Goal: Task Accomplishment & Management: Use online tool/utility

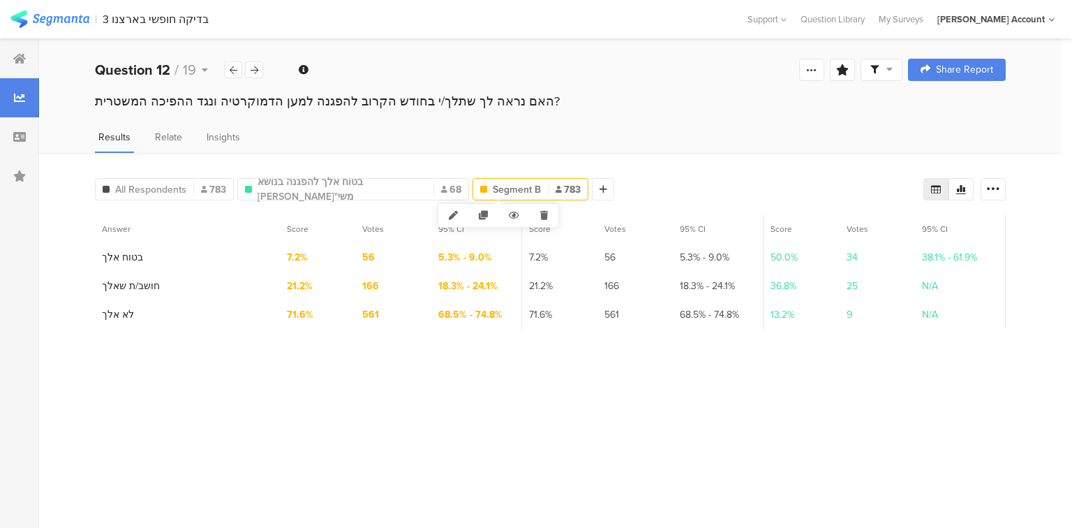
click at [494, 189] on span "Segment B" at bounding box center [517, 189] width 48 height 15
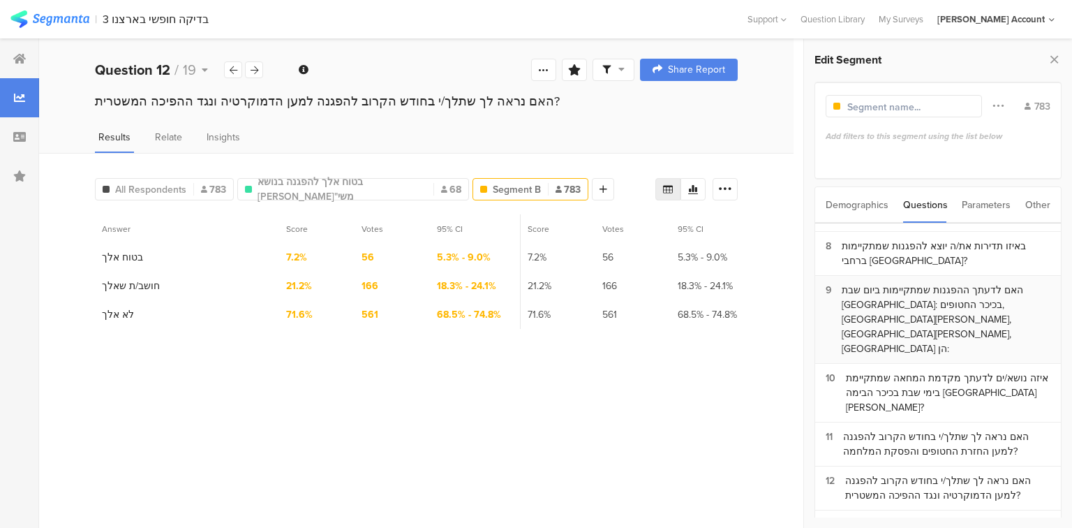
scroll to position [279, 0]
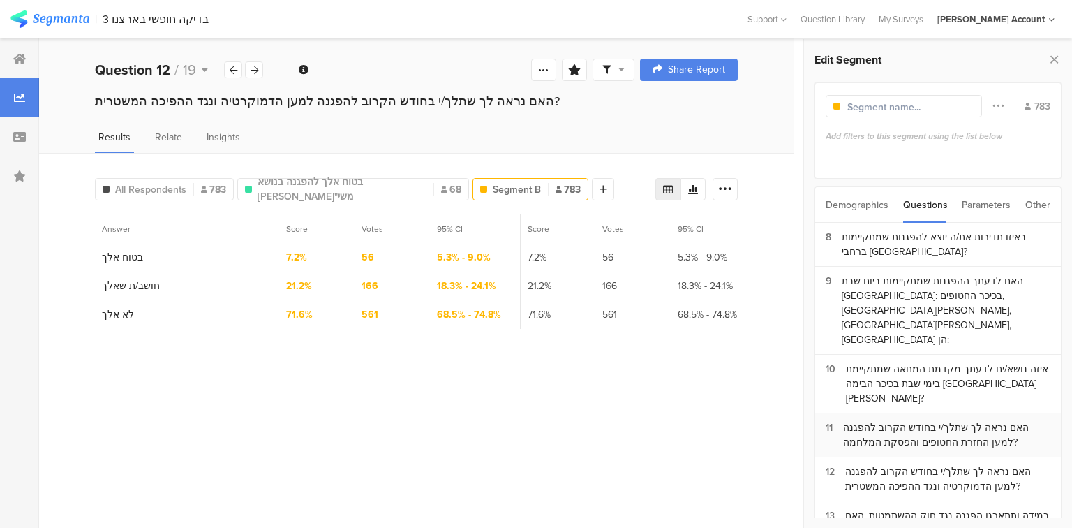
click at [910, 420] on div "האם נראה לך שתלך/י בחודש הקרוב להפגנה למען החזרת החטופים והפסקת המלחמה?" at bounding box center [946, 434] width 207 height 29
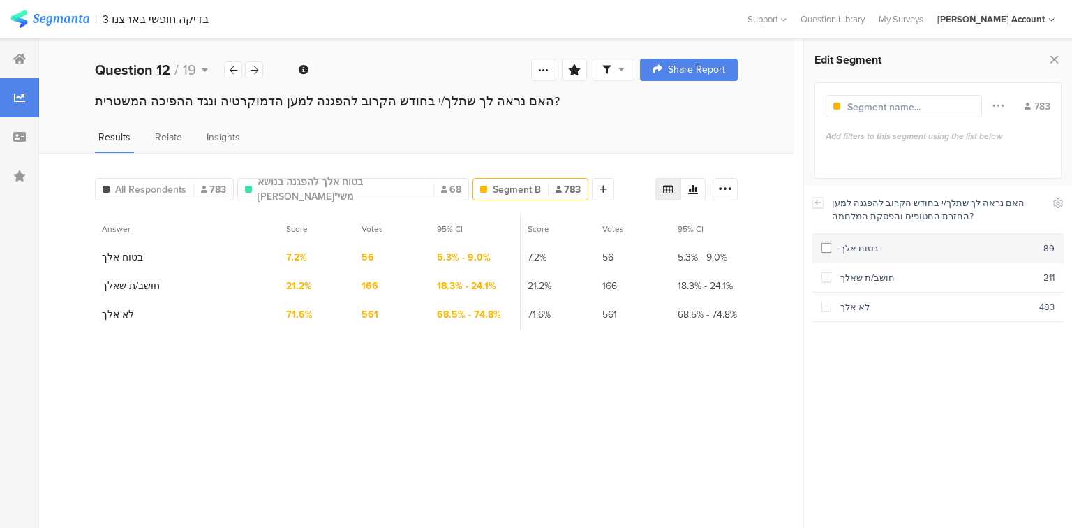
click at [850, 251] on div "בטוח אלך" at bounding box center [938, 248] width 212 height 13
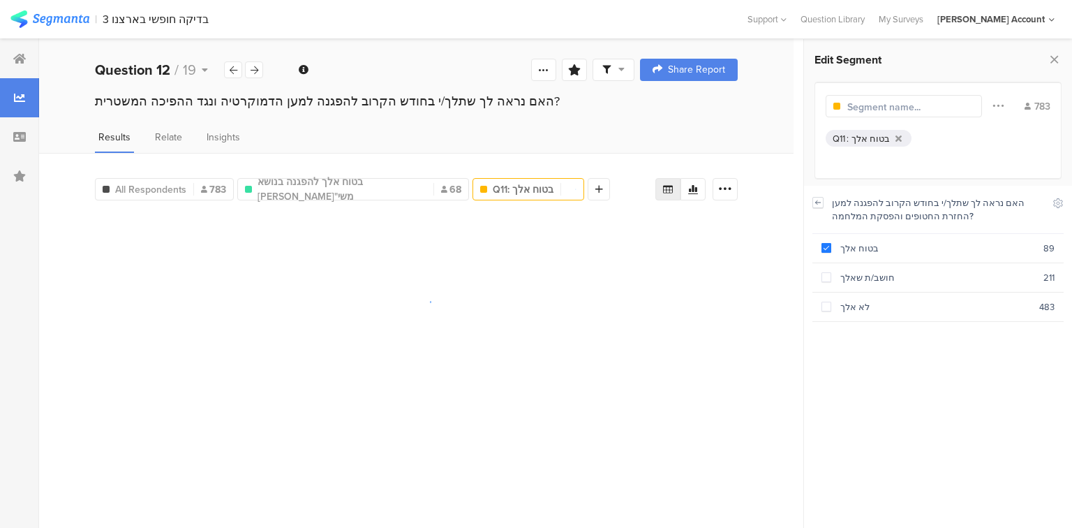
click at [818, 201] on icon at bounding box center [818, 202] width 10 height 11
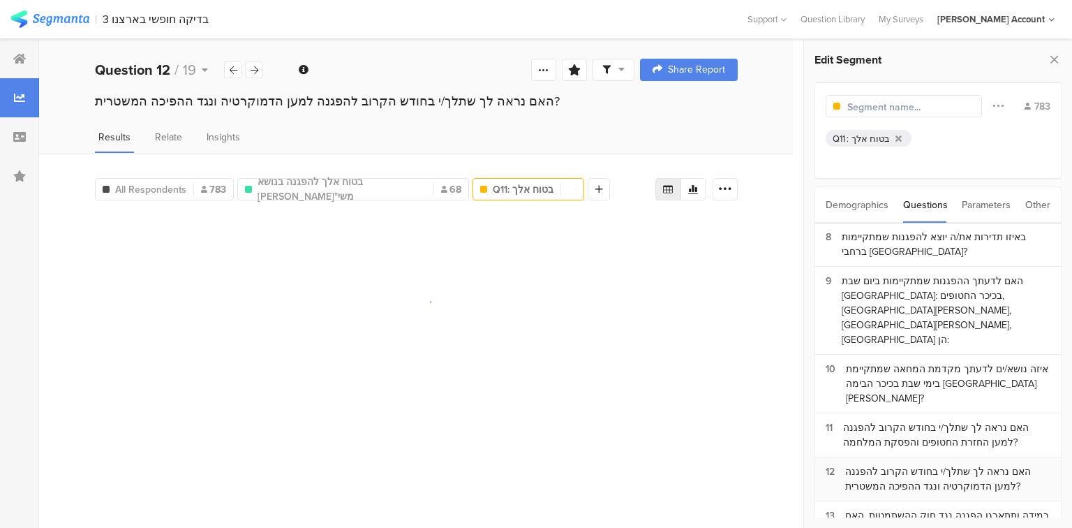
click at [850, 464] on div "האם נראה לך שתלך/י בחודש הקרוב להפגנה למען הדמוקרטיה ונגד ההפיכה המשטרית?" at bounding box center [947, 478] width 205 height 29
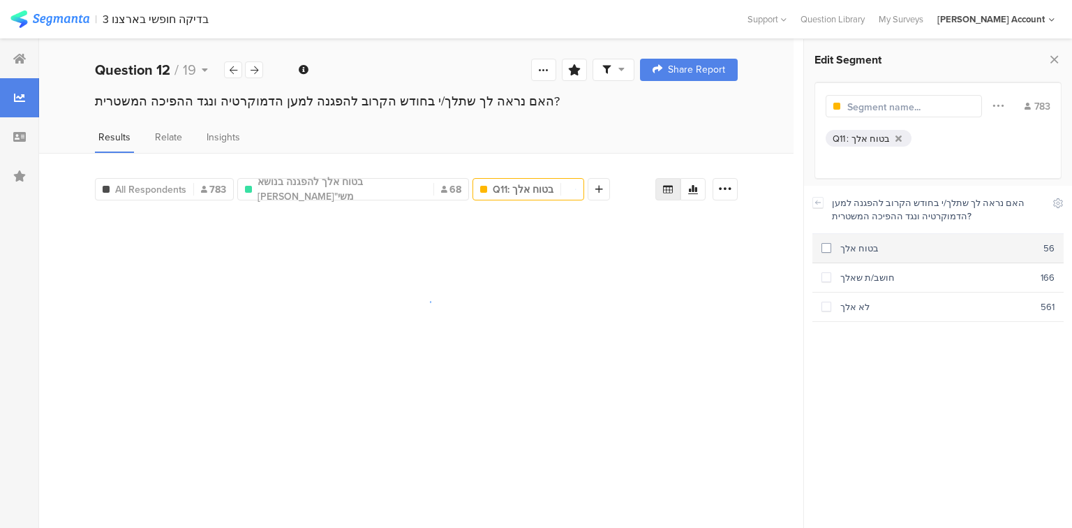
click at [849, 256] on section "בטוח אלך 56" at bounding box center [938, 248] width 251 height 29
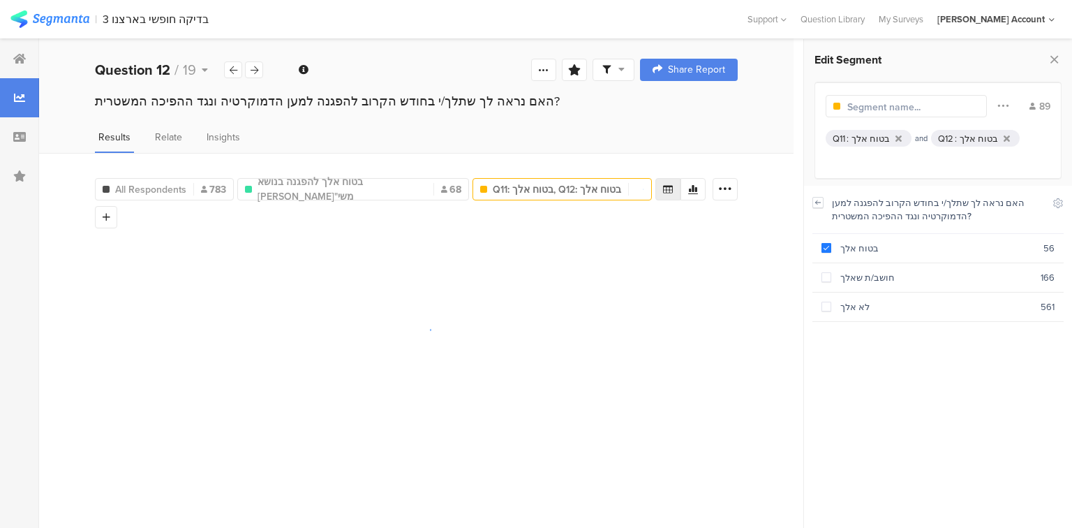
click at [816, 202] on icon at bounding box center [818, 201] width 5 height 3
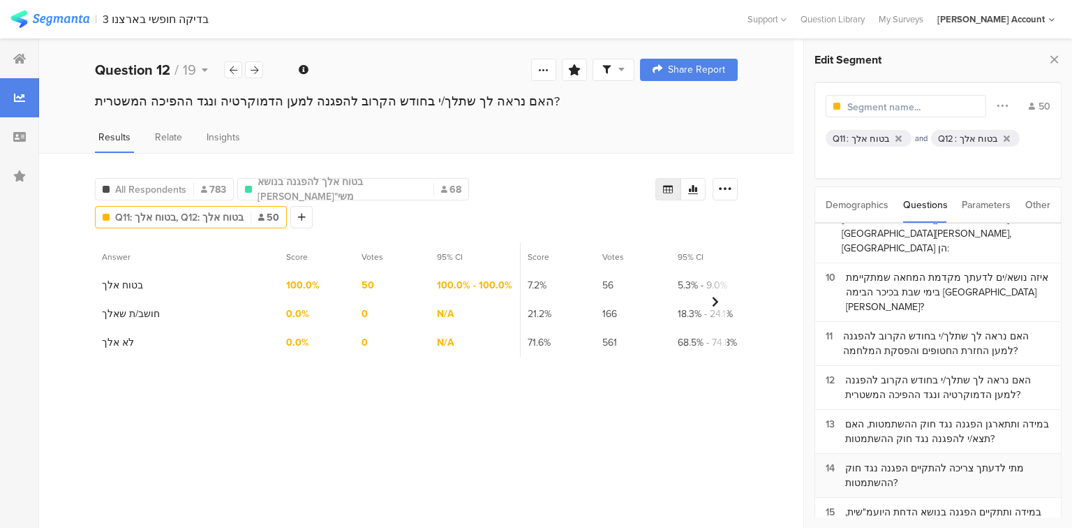
scroll to position [391, 0]
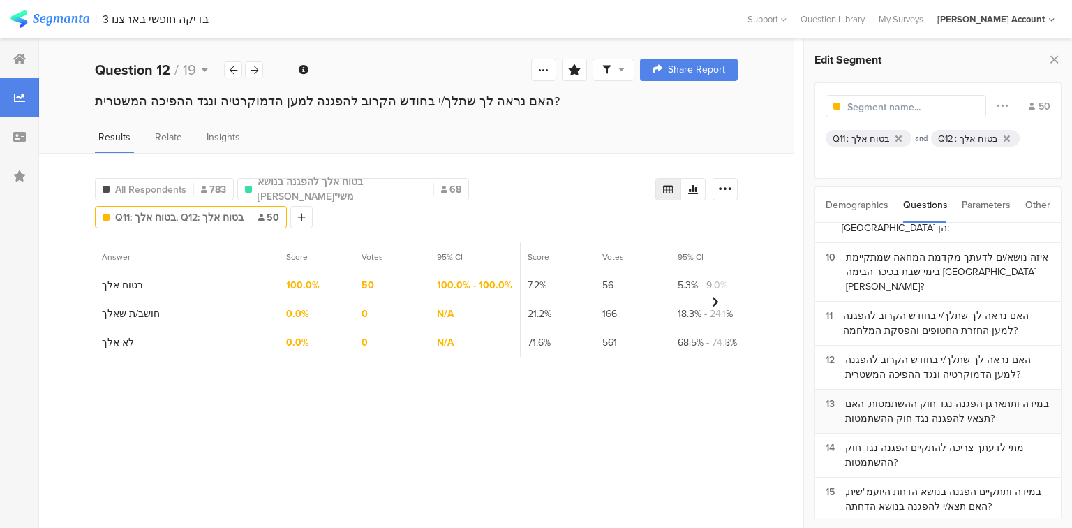
click at [888, 397] on div "במידה ותתארגן הפגנה נגד חוק ההשתמטות, האם תצא/י להפגנה נגד חוק ההשתמטות?" at bounding box center [947, 411] width 205 height 29
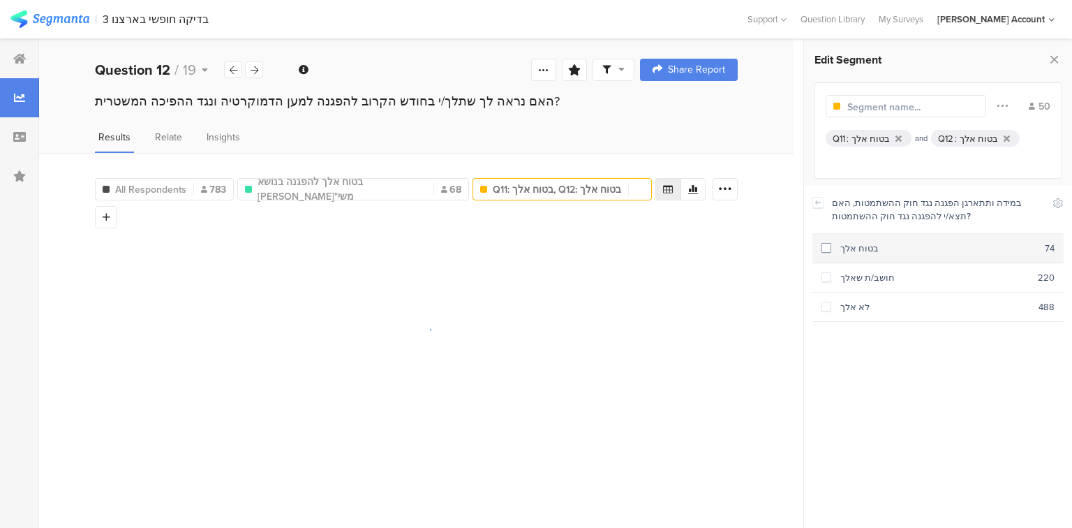
click at [866, 246] on div "בטוח אלך" at bounding box center [939, 248] width 214 height 13
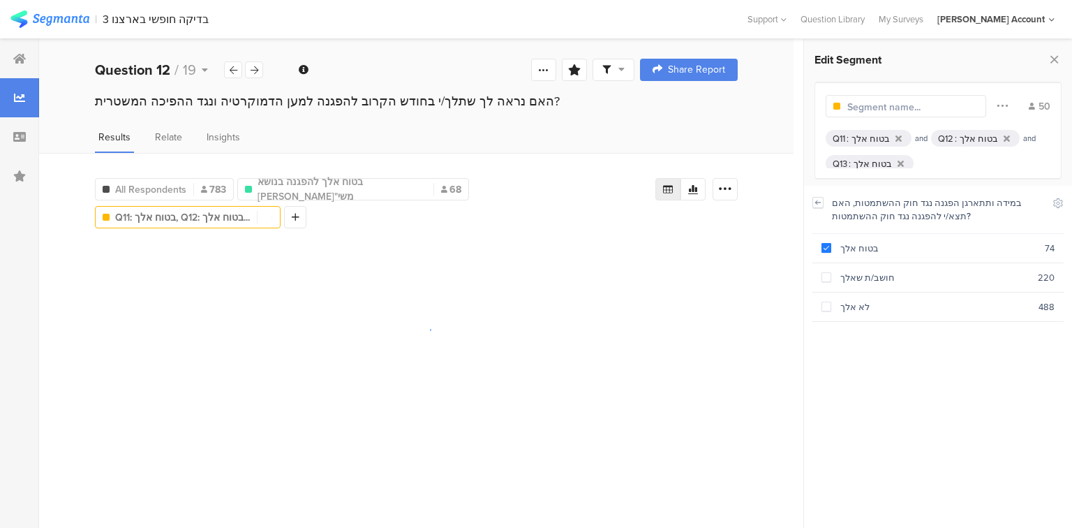
click at [815, 202] on icon at bounding box center [818, 202] width 10 height 11
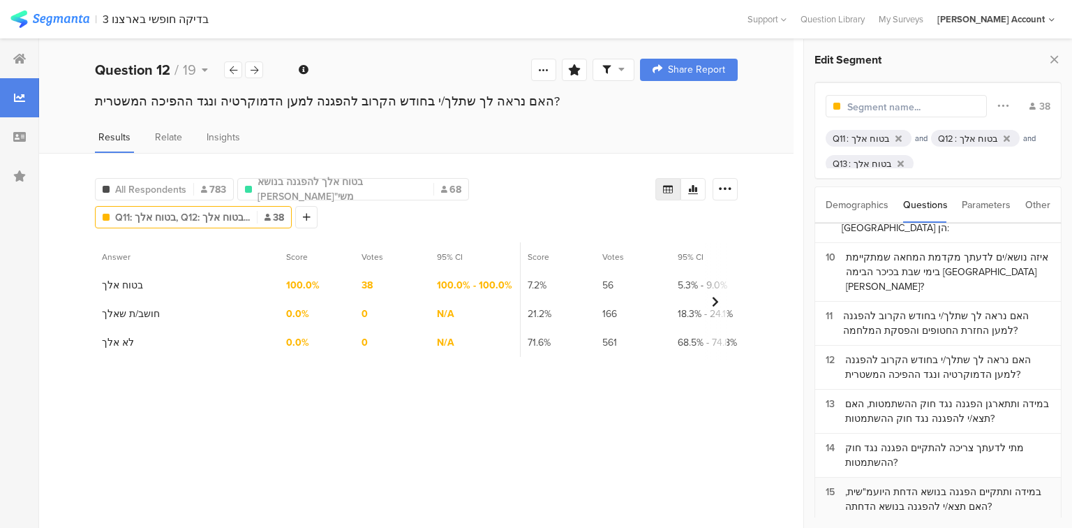
click at [899, 485] on div "במידה ותתקיים הפגנה בנושא הדחת היועמ"שית, האם תצא/י להפגנה בנושא הדחתה?" at bounding box center [947, 499] width 205 height 29
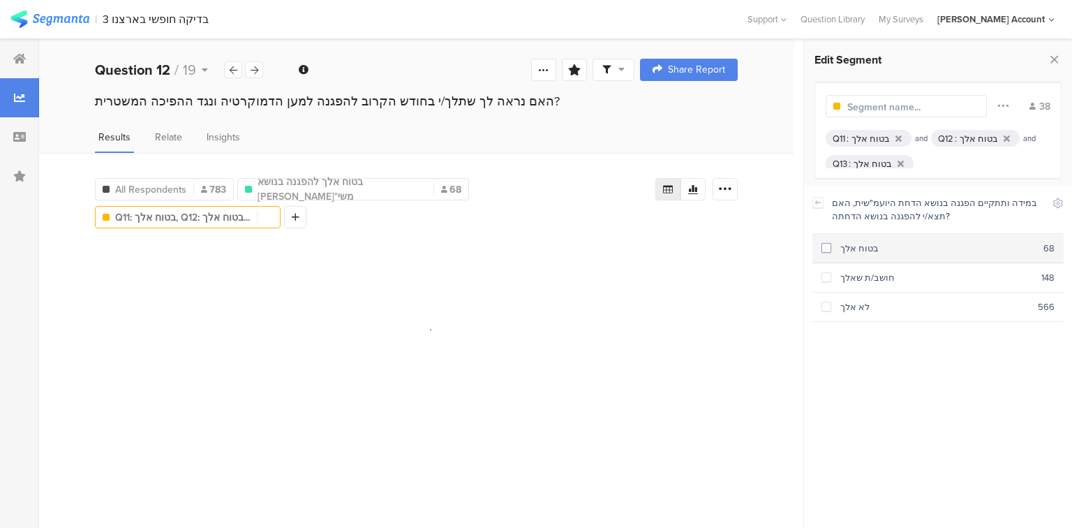
click at [855, 254] on section "בטוח אלך 68" at bounding box center [938, 248] width 251 height 29
click at [819, 205] on icon at bounding box center [818, 202] width 10 height 11
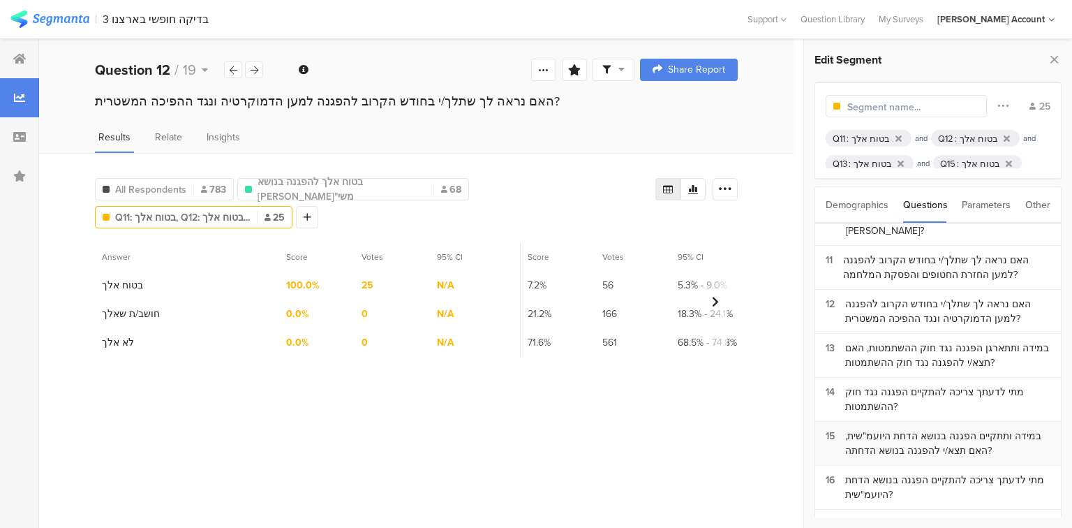
scroll to position [503, 0]
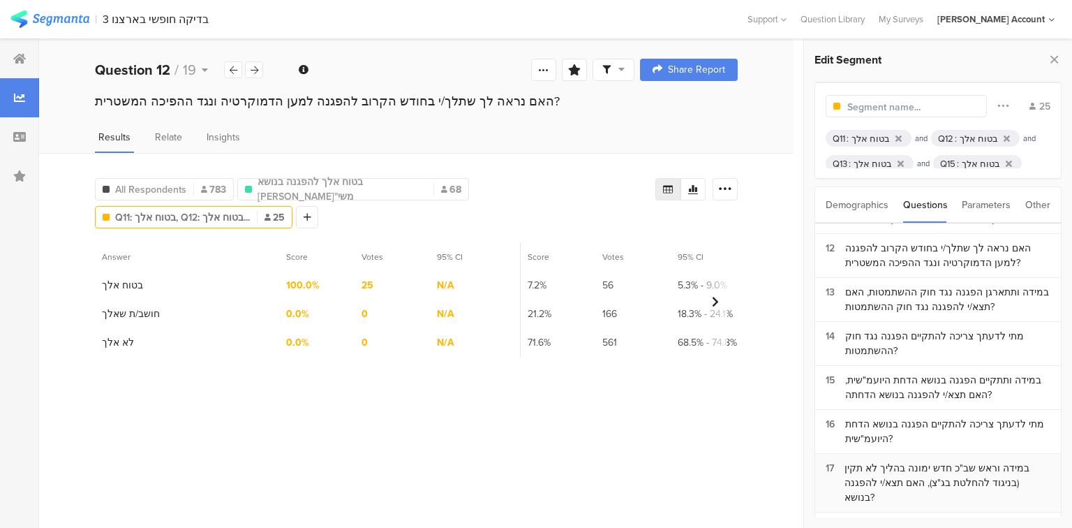
click at [879, 461] on div "במידה וראש שב"כ חדש ימונה בהליך לא תקין (בניגוד להחלטת בג"צ), האם תצא/י להפגנה …" at bounding box center [948, 483] width 206 height 44
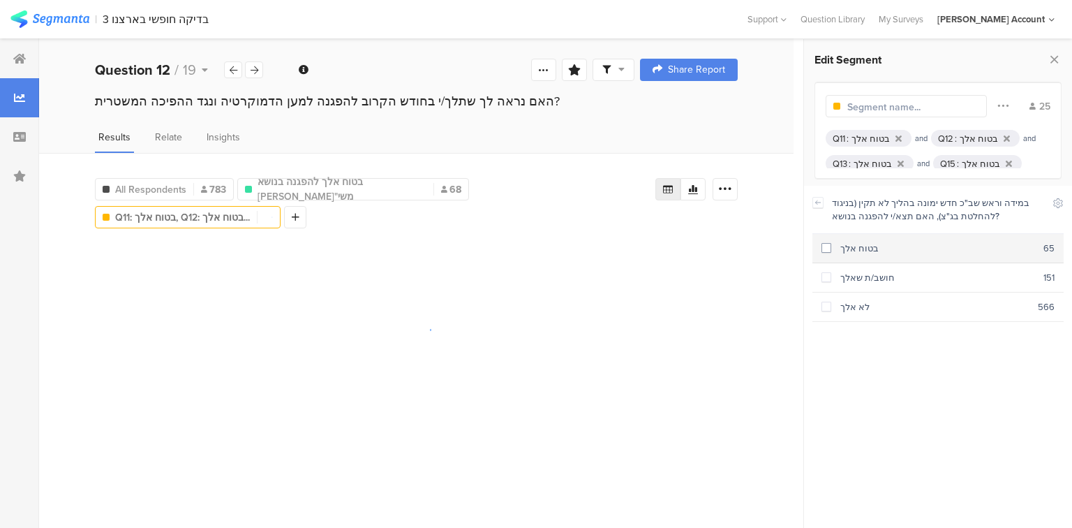
click at [863, 249] on div "בטוח אלך" at bounding box center [938, 248] width 212 height 13
click at [820, 203] on icon at bounding box center [818, 202] width 10 height 11
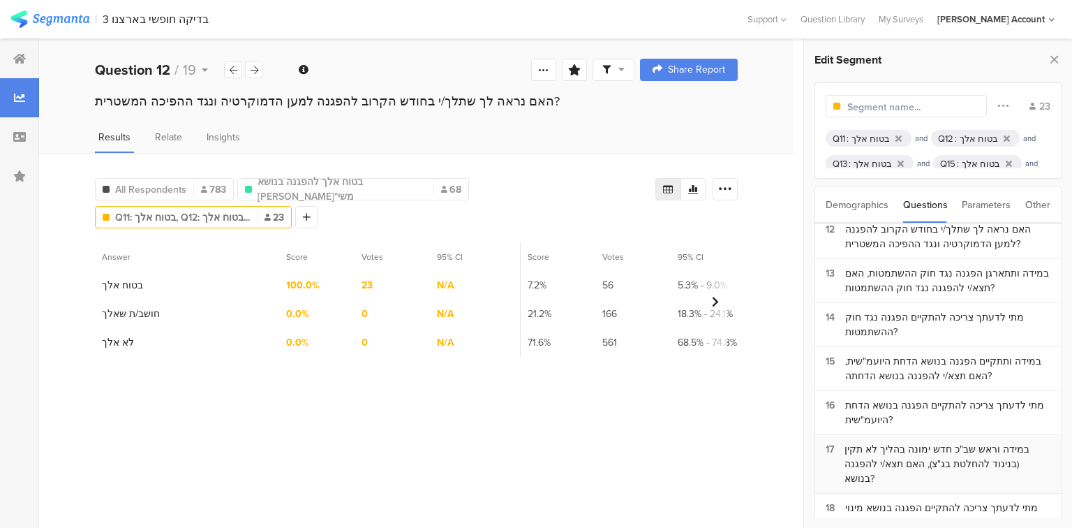
scroll to position [536, 0]
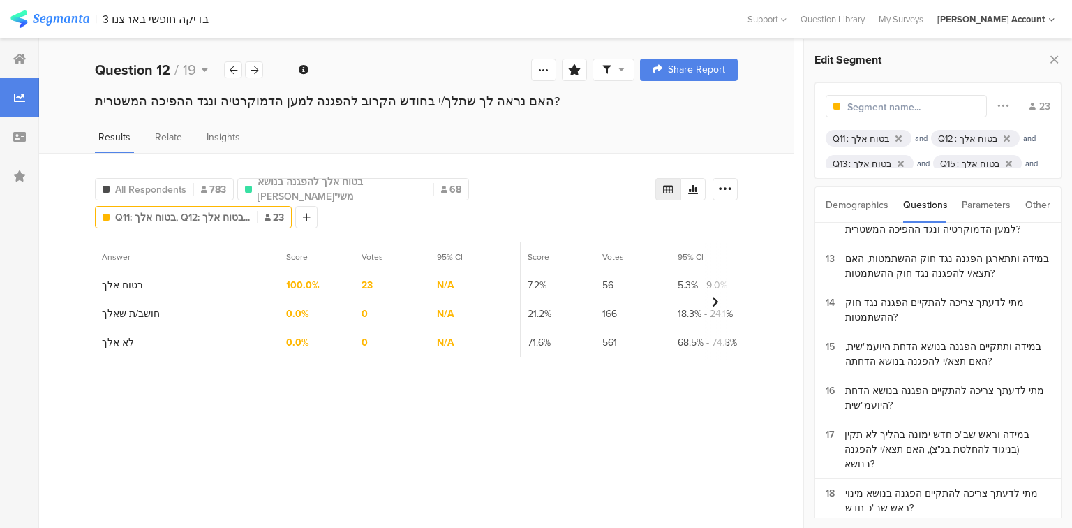
click at [860, 132] on div "בטוח אלך" at bounding box center [871, 138] width 38 height 13
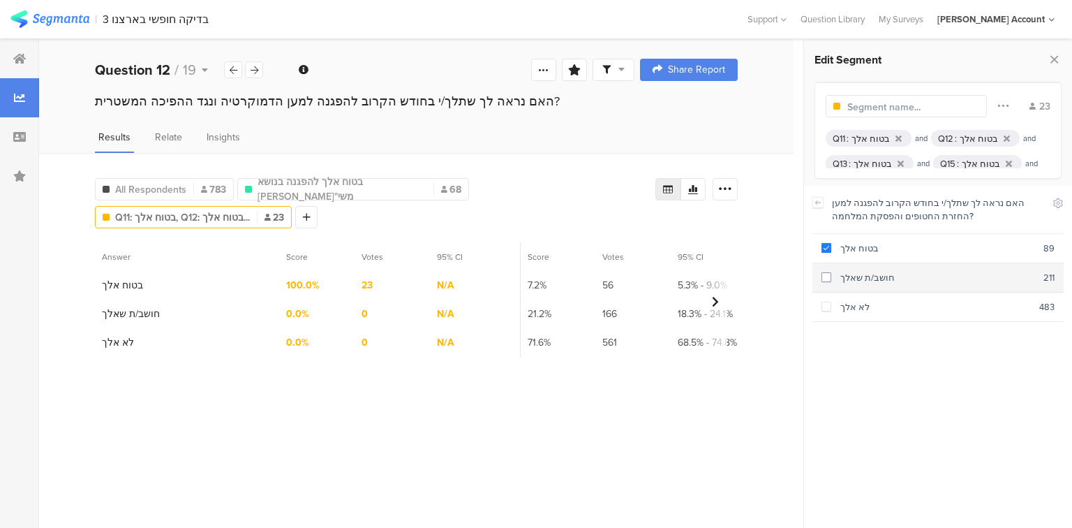
drag, startPoint x: 877, startPoint y: 274, endPoint x: 888, endPoint y: 263, distance: 15.8
click at [877, 274] on div "חושב/ת שאלך" at bounding box center [938, 277] width 212 height 13
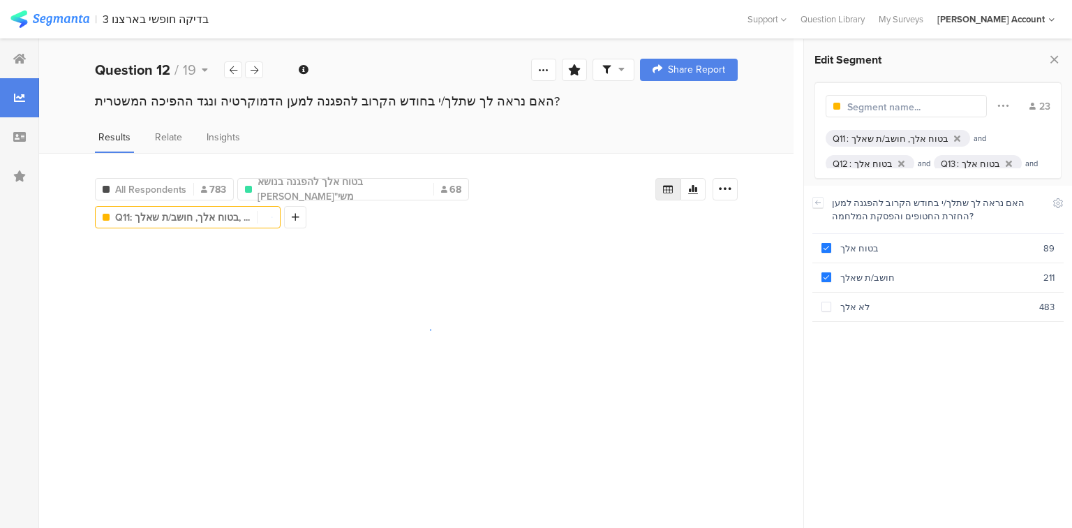
click at [874, 161] on div "בטוח אלך" at bounding box center [874, 163] width 38 height 13
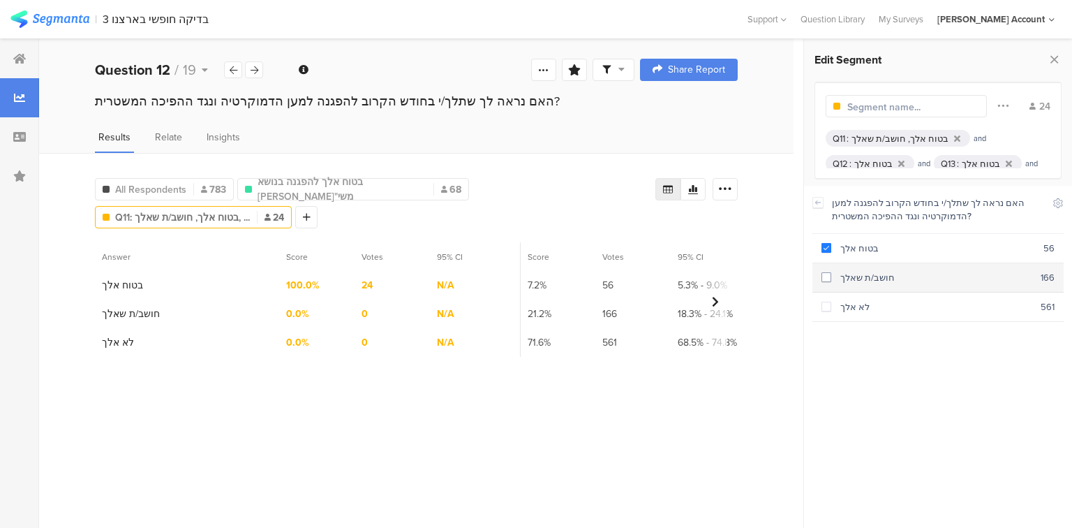
click at [862, 281] on div "חושב/ת שאלך" at bounding box center [936, 277] width 209 height 13
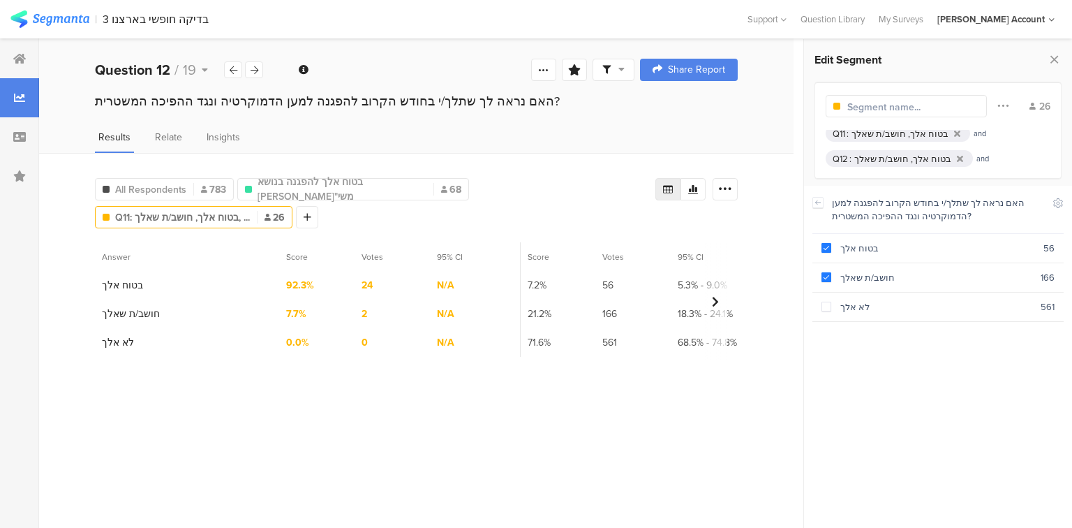
scroll to position [27, 0]
click at [857, 161] on div "בטוח אלך" at bounding box center [873, 161] width 38 height 13
click at [839, 282] on div "חושב/ת שאלך" at bounding box center [935, 277] width 207 height 13
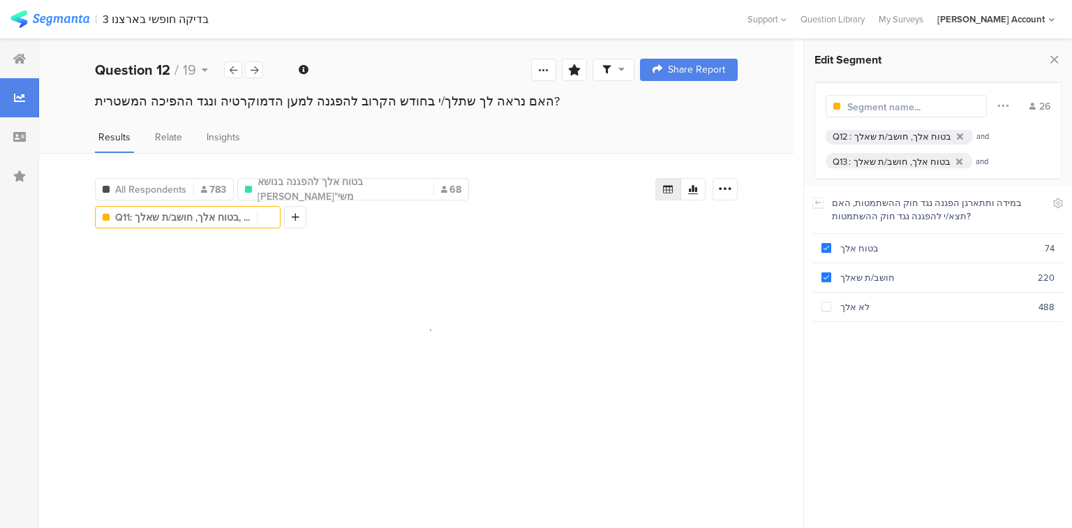
scroll to position [50, 0]
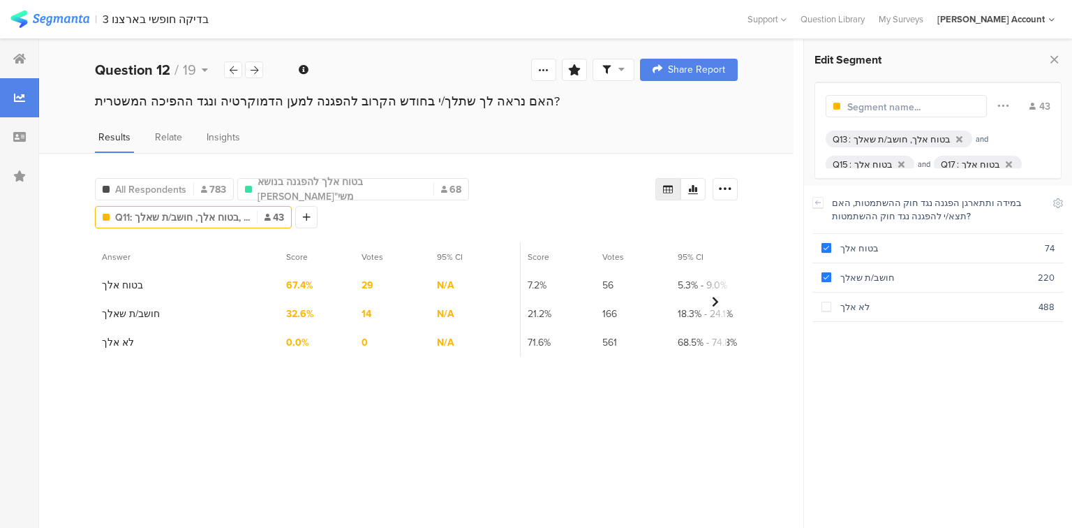
click at [874, 159] on div "בטוח אלך" at bounding box center [874, 164] width 38 height 13
click at [857, 273] on div "חושב/ת שאלך" at bounding box center [937, 277] width 210 height 13
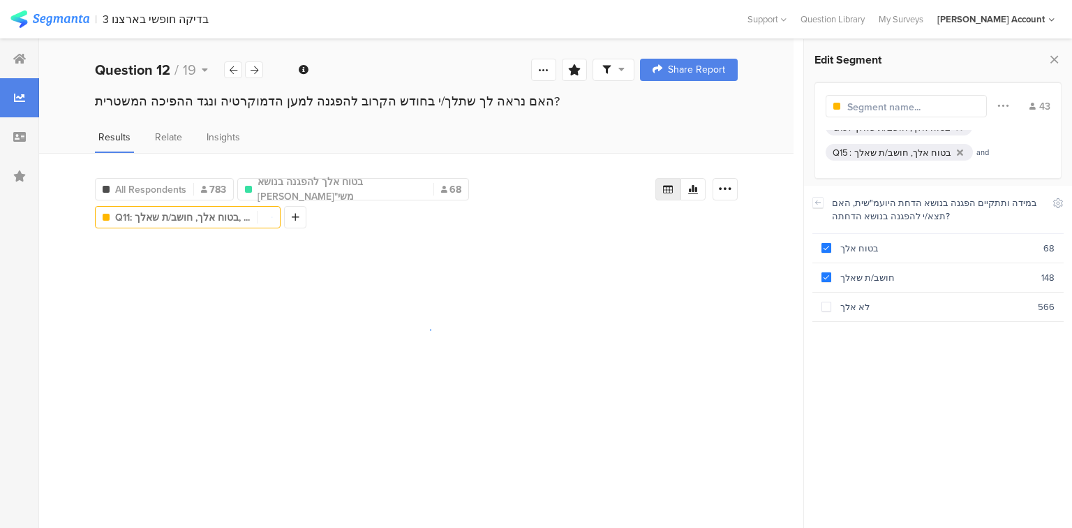
scroll to position [72, 0]
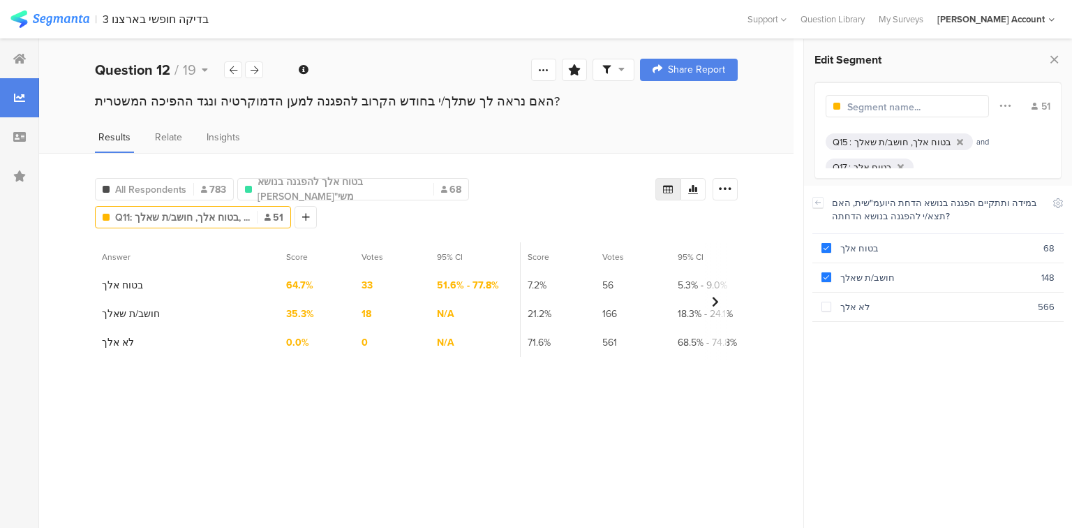
click at [876, 163] on div "בטוח אלך" at bounding box center [873, 167] width 38 height 13
click at [856, 281] on div "חושב/ת שאלך" at bounding box center [938, 277] width 212 height 13
click at [903, 154] on div "בטוח אלך, חושב/ת שאלך" at bounding box center [902, 153] width 97 height 13
click at [885, 154] on div "בטוח אלך, חושב/ת שאלך" at bounding box center [902, 153] width 97 height 13
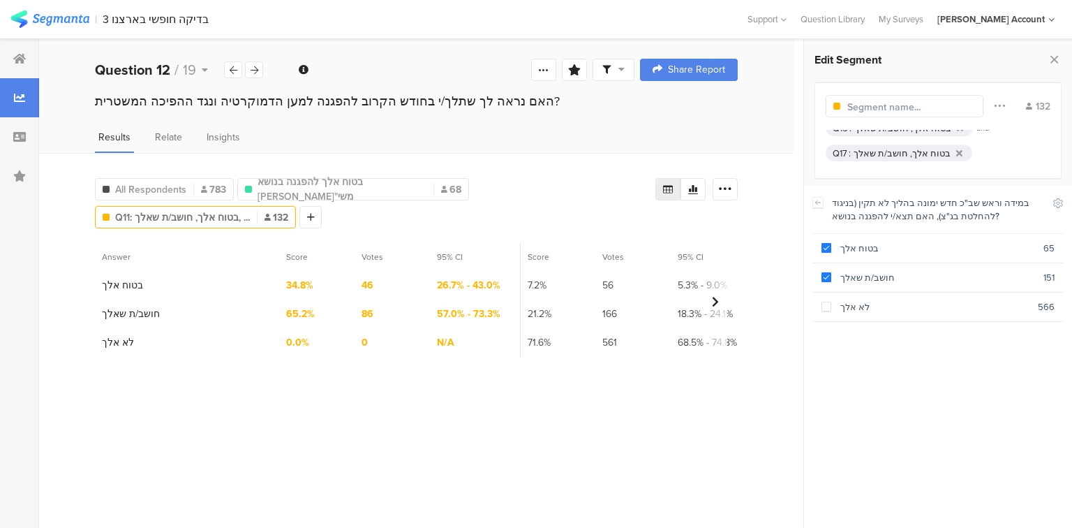
click at [863, 152] on div "בטוח אלך, חושב/ת שאלך" at bounding box center [902, 153] width 97 height 13
click at [927, 153] on div "בטוח אלך, חושב/ת שאלך" at bounding box center [902, 153] width 97 height 13
click at [841, 253] on div "בטוח אלך" at bounding box center [938, 248] width 212 height 13
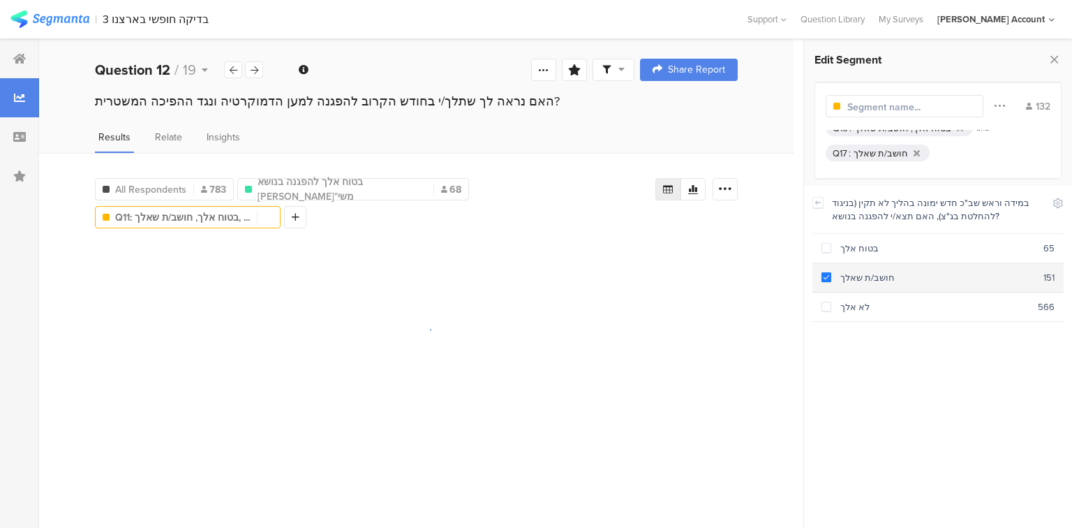
click at [844, 274] on div "חושב/ת שאלך" at bounding box center [938, 277] width 212 height 13
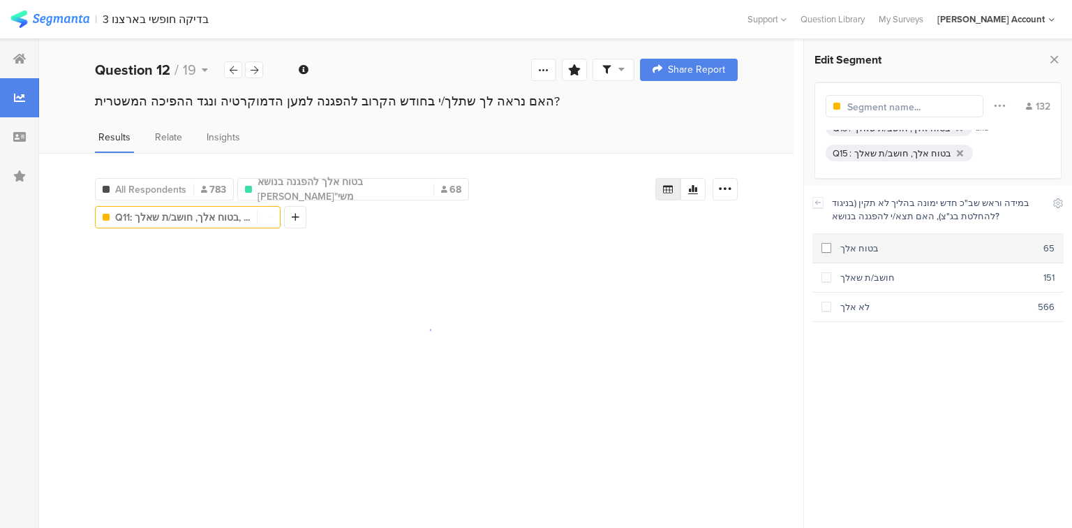
click at [843, 255] on section "בטוח אלך 65" at bounding box center [938, 248] width 251 height 29
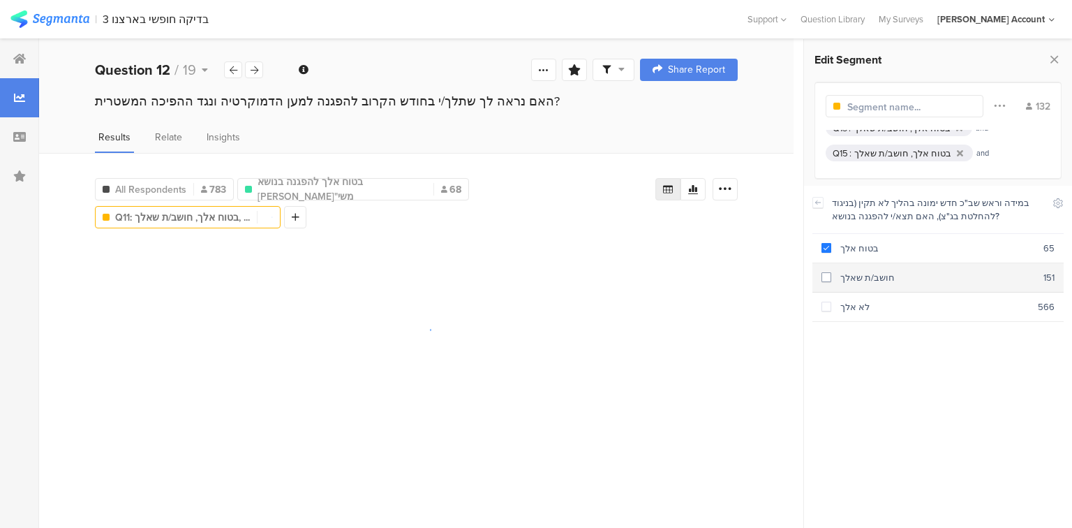
click at [852, 276] on div "חושב/ת שאלך" at bounding box center [938, 277] width 212 height 13
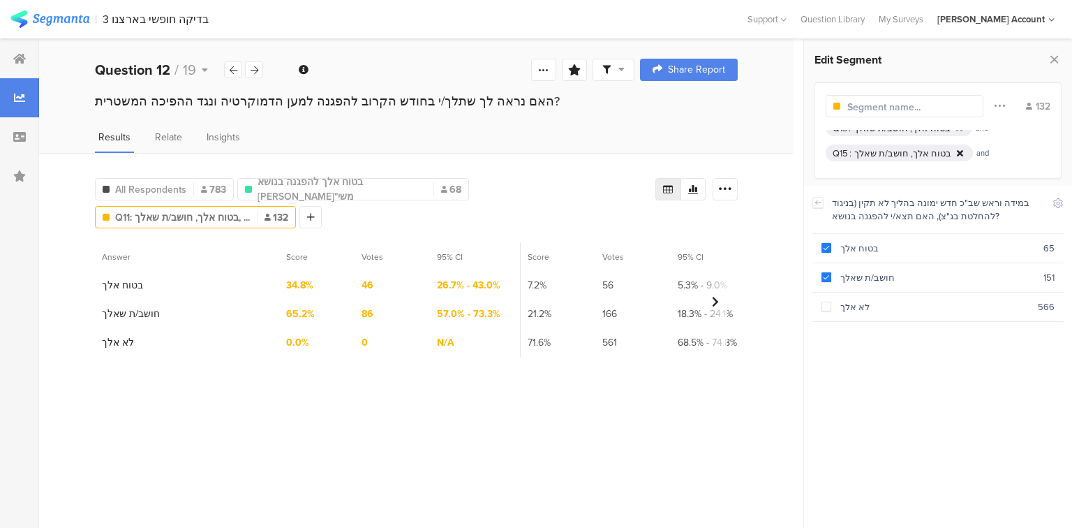
click at [949, 156] on div "Q15 : בטוח אלך, חושב/ת שאלך" at bounding box center [899, 153] width 147 height 17
click at [892, 136] on div "בטוח אלך, חושב/ת שאלך" at bounding box center [900, 138] width 97 height 13
click at [848, 249] on div "בטוח אלך" at bounding box center [938, 248] width 212 height 13
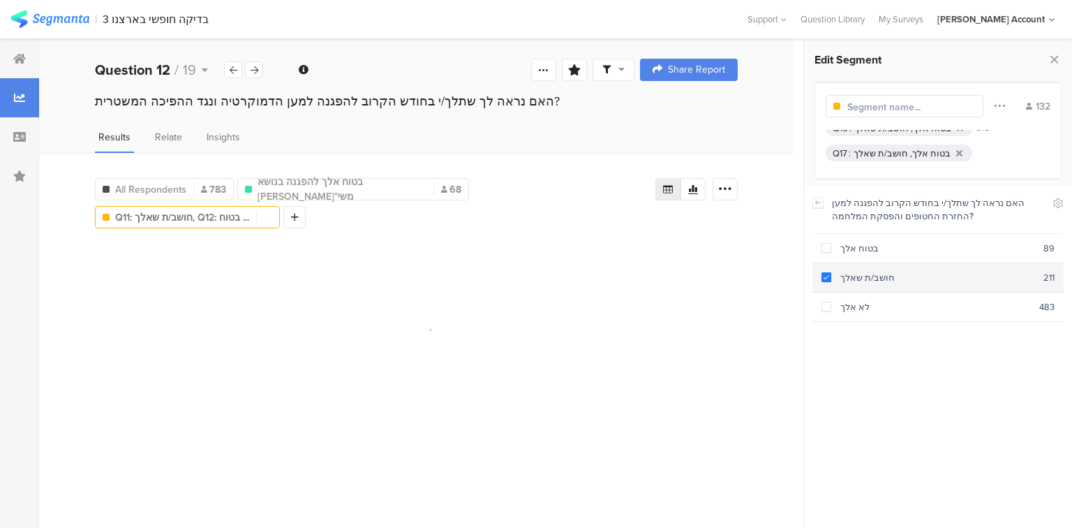
click at [850, 272] on div "חושב/ת שאלך" at bounding box center [938, 277] width 212 height 13
click at [858, 310] on div "לא אלך" at bounding box center [936, 306] width 208 height 13
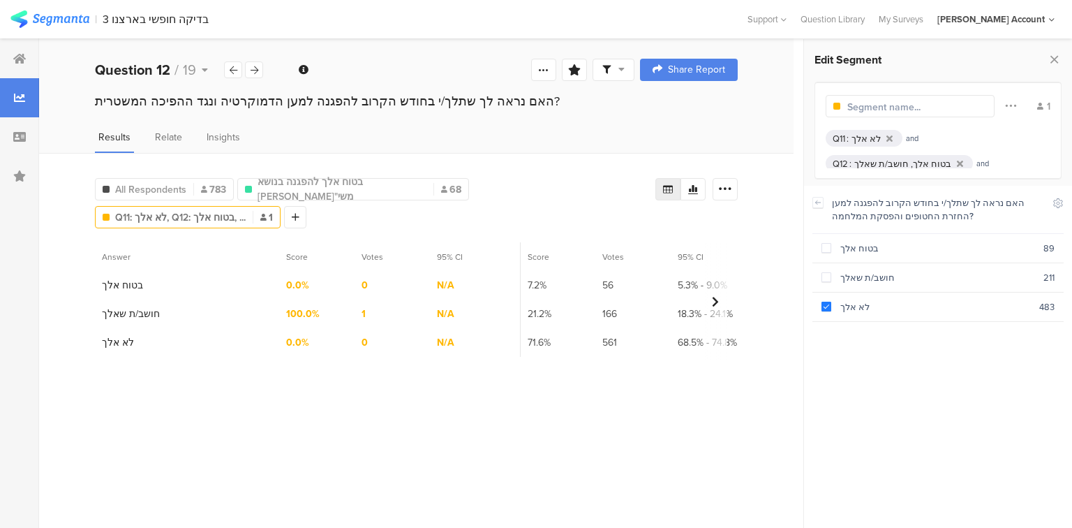
click at [903, 157] on div "בטוח אלך, חושב/ת שאלך" at bounding box center [903, 163] width 97 height 13
click at [955, 162] on div at bounding box center [960, 163] width 12 height 9
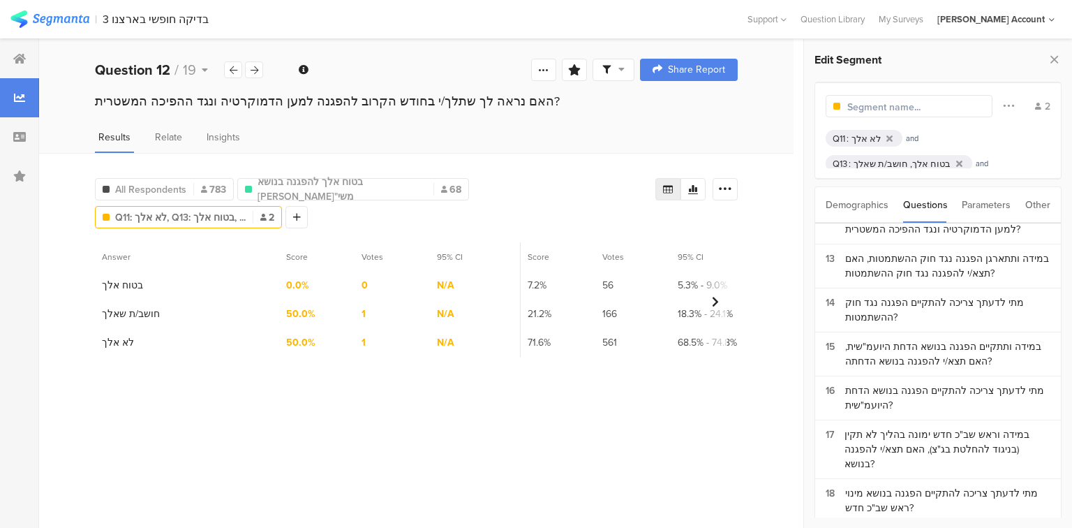
click at [901, 160] on div "בטוח אלך, חושב/ת שאלך" at bounding box center [902, 163] width 97 height 13
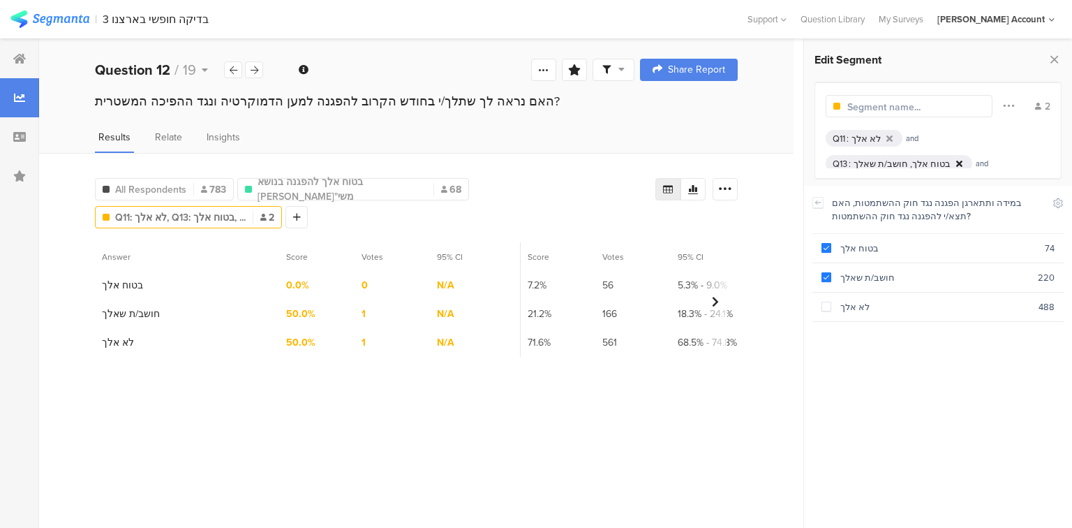
click at [954, 162] on div at bounding box center [960, 163] width 12 height 9
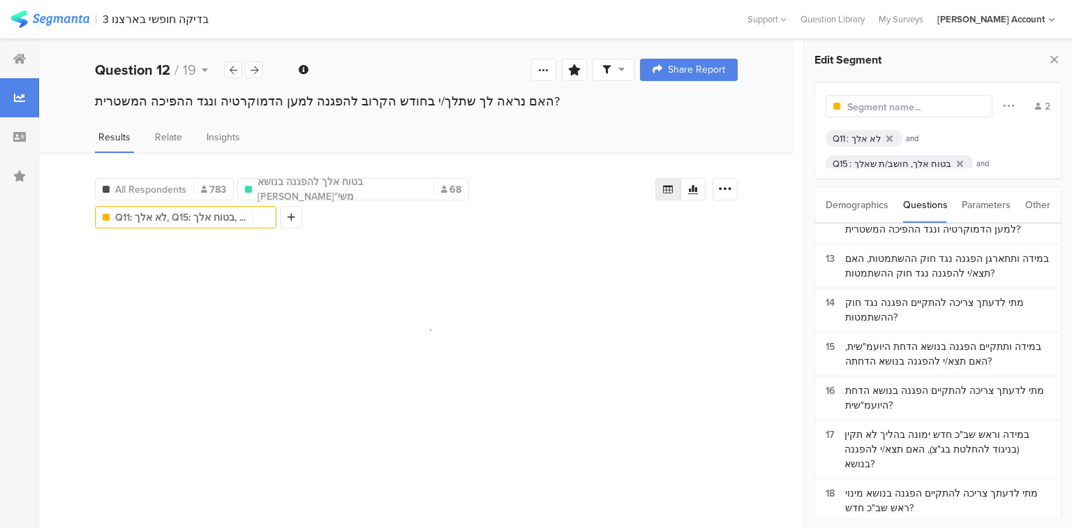
click at [880, 162] on div "בטוח אלך, חושב/ת שאלך" at bounding box center [903, 163] width 97 height 13
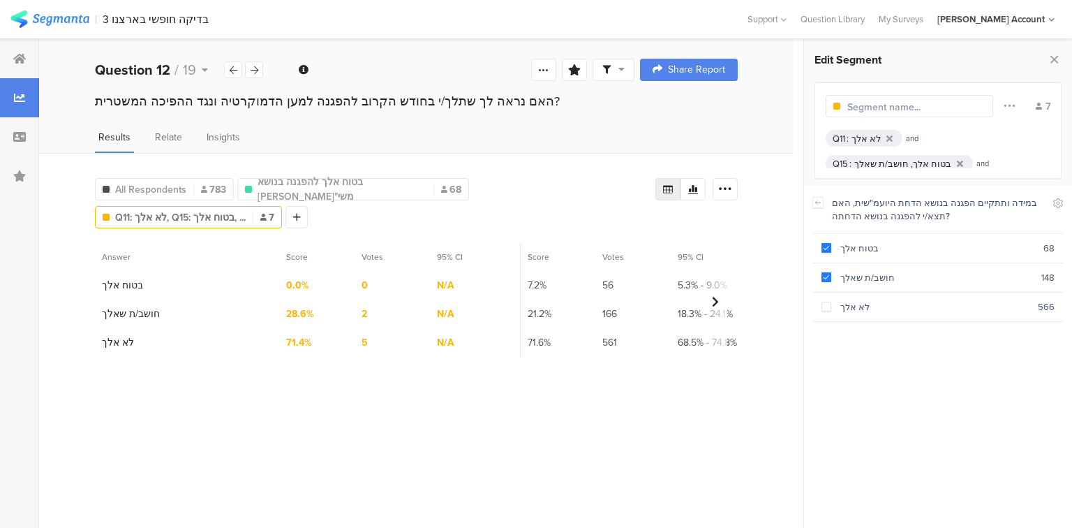
scroll to position [36, 0]
click at [905, 154] on div "בטוח אלך, חושב/ת שאלך" at bounding box center [902, 153] width 97 height 13
click at [956, 152] on div at bounding box center [960, 153] width 12 height 9
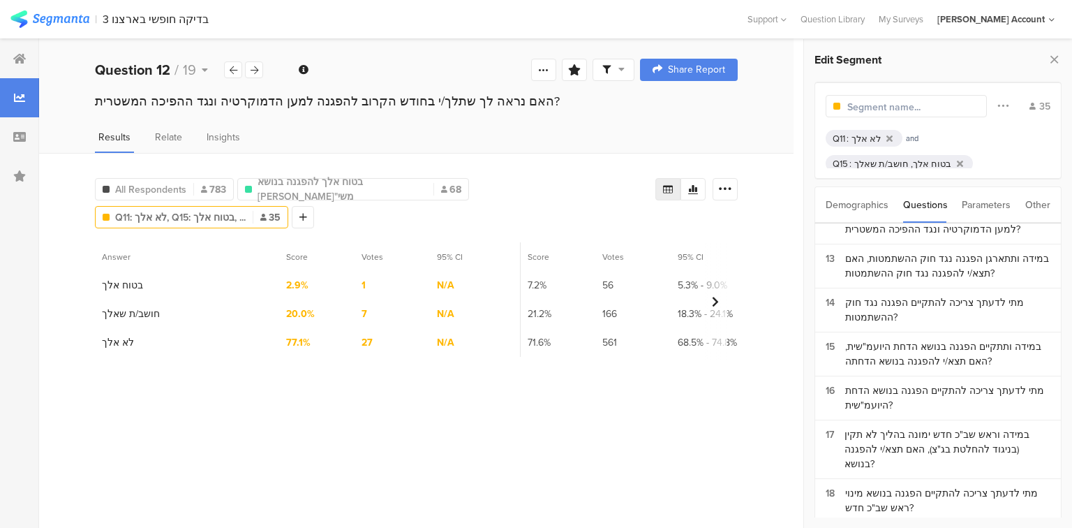
click at [855, 137] on div "לא אלך" at bounding box center [866, 138] width 29 height 13
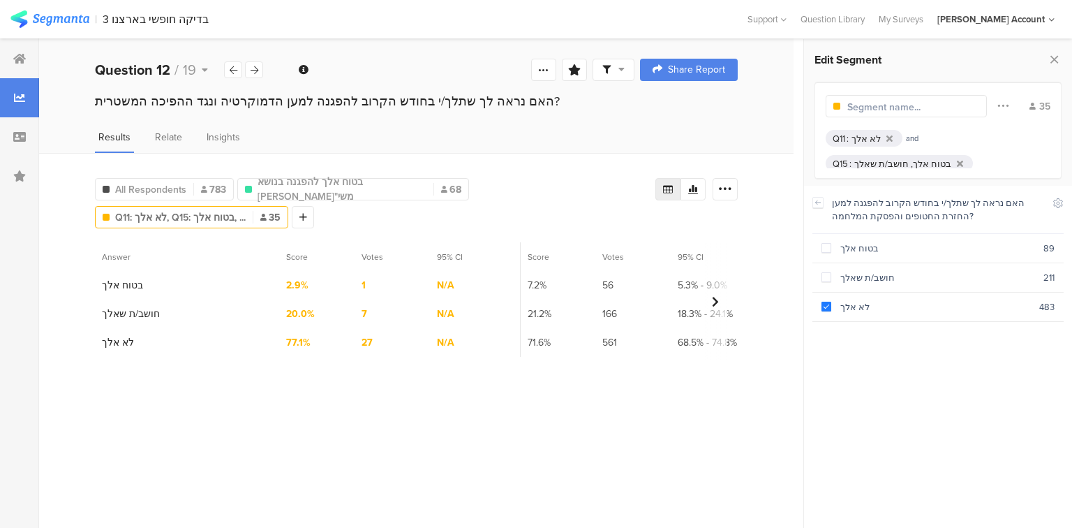
click at [855, 137] on div "לא אלך" at bounding box center [866, 138] width 29 height 13
click at [888, 136] on icon at bounding box center [890, 138] width 6 height 9
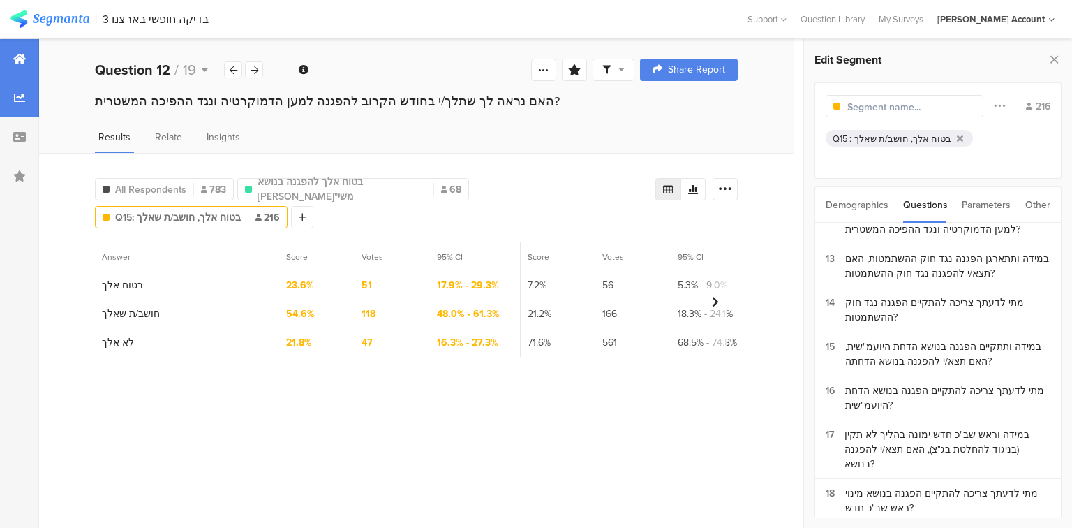
click at [20, 59] on icon at bounding box center [19, 58] width 13 height 11
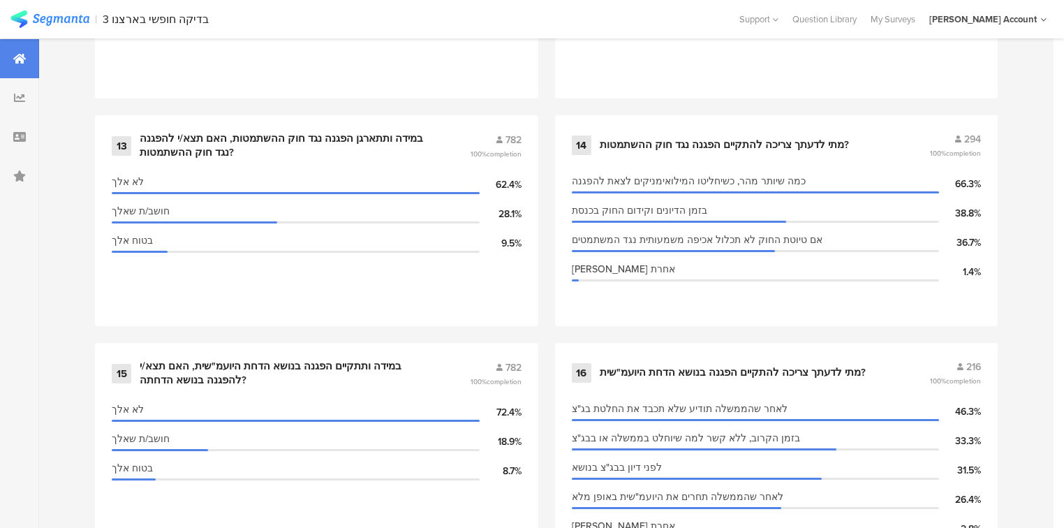
scroll to position [1899, 0]
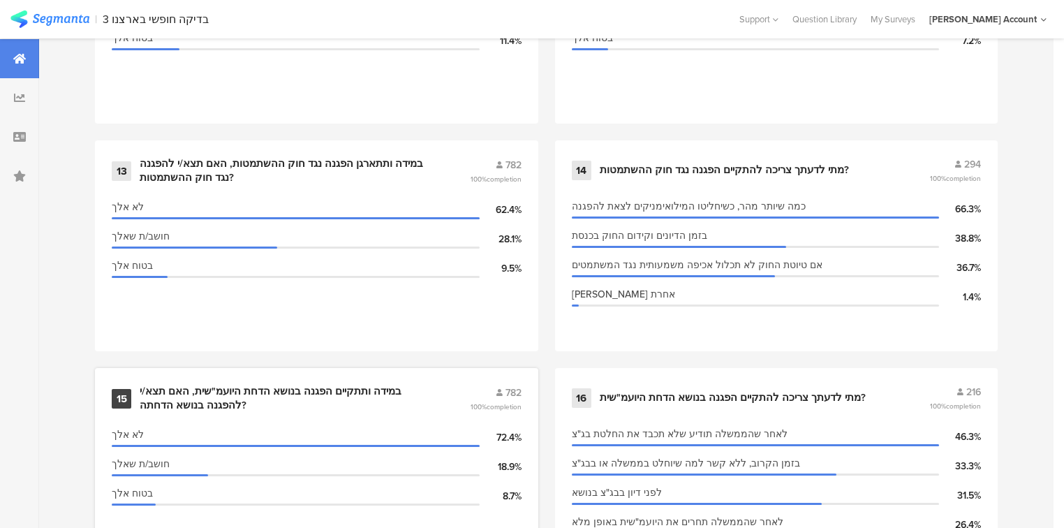
click at [205, 388] on div "במידה ותתקיים הפגנה בנושא הדחת היועמ"שית, האם תצא/י להפגנה בנושא הדחתה?" at bounding box center [288, 398] width 297 height 27
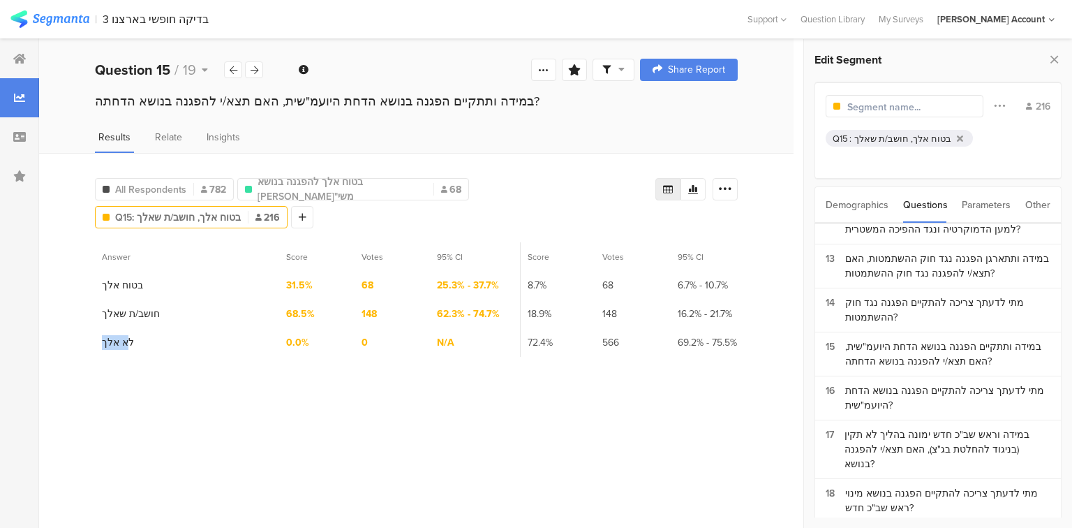
click at [205, 388] on section "Answer Score Votes 95% CI Score Votes 95% CI Score Votes 95% CI 1 בטוח אלך 31.5…" at bounding box center [416, 379] width 643 height 275
click at [220, 99] on div "במידה ותתקיים הפגנה בנושא הדחת היועמ"שית, האם תצא/י להפגנה בנושא הדחתה?" at bounding box center [416, 101] width 643 height 18
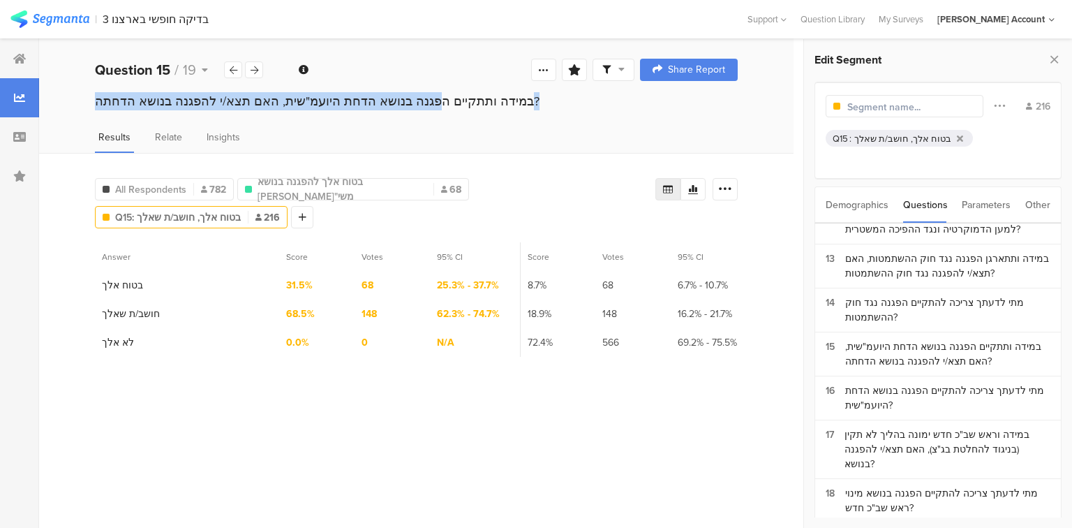
click at [220, 99] on div "במידה ותתקיים הפגנה בנושא הדחת היועמ"שית, האם תצא/י להפגנה בנושא הדחתה?" at bounding box center [416, 101] width 643 height 18
copy section "במידה ותתקיים הפגנה בנושא הדחת היועמ"שית, האם תצא/י להפגנה בנושא הדחתה?"
